Goal: Task Accomplishment & Management: Use online tool/utility

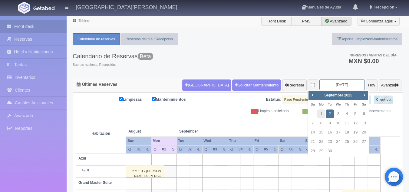
click at [324, 86] on input "[DATE]" at bounding box center [342, 84] width 45 height 11
click at [363, 92] on link "Next" at bounding box center [364, 94] width 7 height 7
click at [340, 113] on link "1" at bounding box center [339, 113] width 8 height 9
type input "[DATE]"
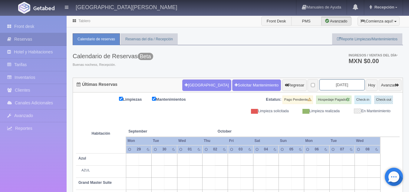
click at [329, 86] on input "2025-10-01" at bounding box center [342, 84] width 45 height 11
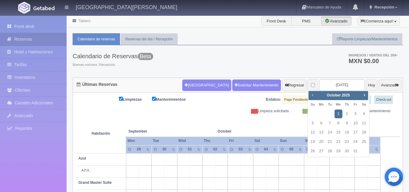
click at [313, 95] on span "Prev" at bounding box center [312, 94] width 5 height 5
click at [365, 115] on link "6" at bounding box center [364, 113] width 8 height 9
type input "2025-09-06"
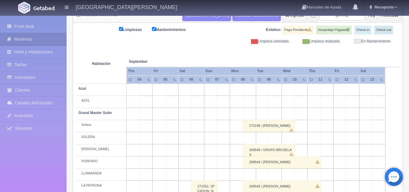
scroll to position [69, 0]
click at [269, 55] on th at bounding box center [275, 55] width 39 height 23
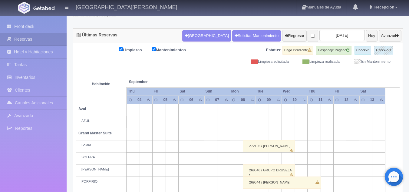
scroll to position [49, 0]
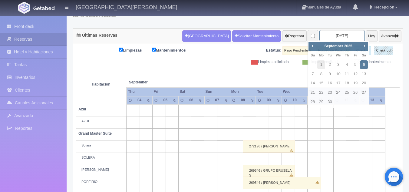
click at [331, 37] on input "2025-09-06" at bounding box center [342, 35] width 45 height 11
click at [363, 43] on link "Next" at bounding box center [364, 45] width 7 height 7
click at [364, 64] on link "4" at bounding box center [364, 64] width 8 height 9
type input "2025-10-04"
